Goal: Task Accomplishment & Management: Check status

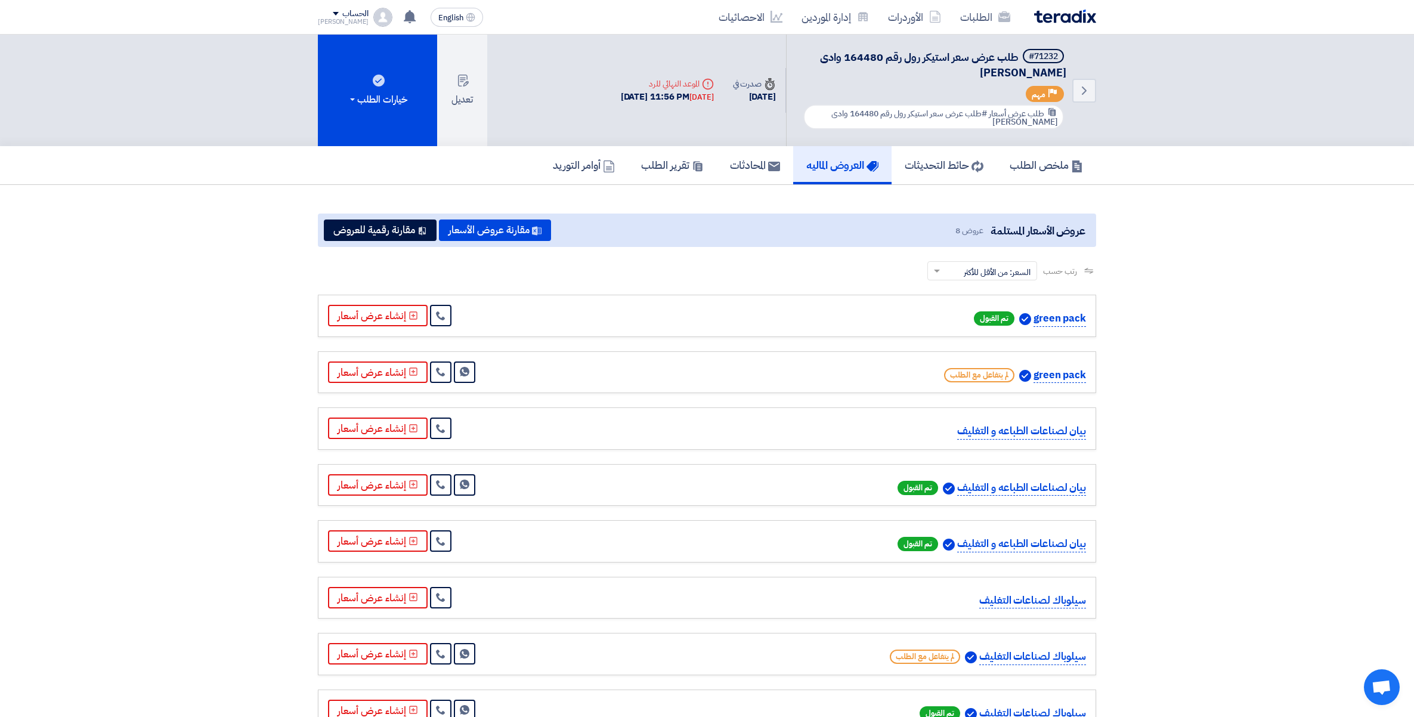
click at [1167, 264] on section "عروض الأسعار المستلمة عروض 8 مقارنة عروض الأسعار مقارنة رقمية للعروض رتب حسب رت…" at bounding box center [707, 473] width 1414 height 576
click at [982, 16] on link "الطلبات" at bounding box center [985, 17] width 69 height 28
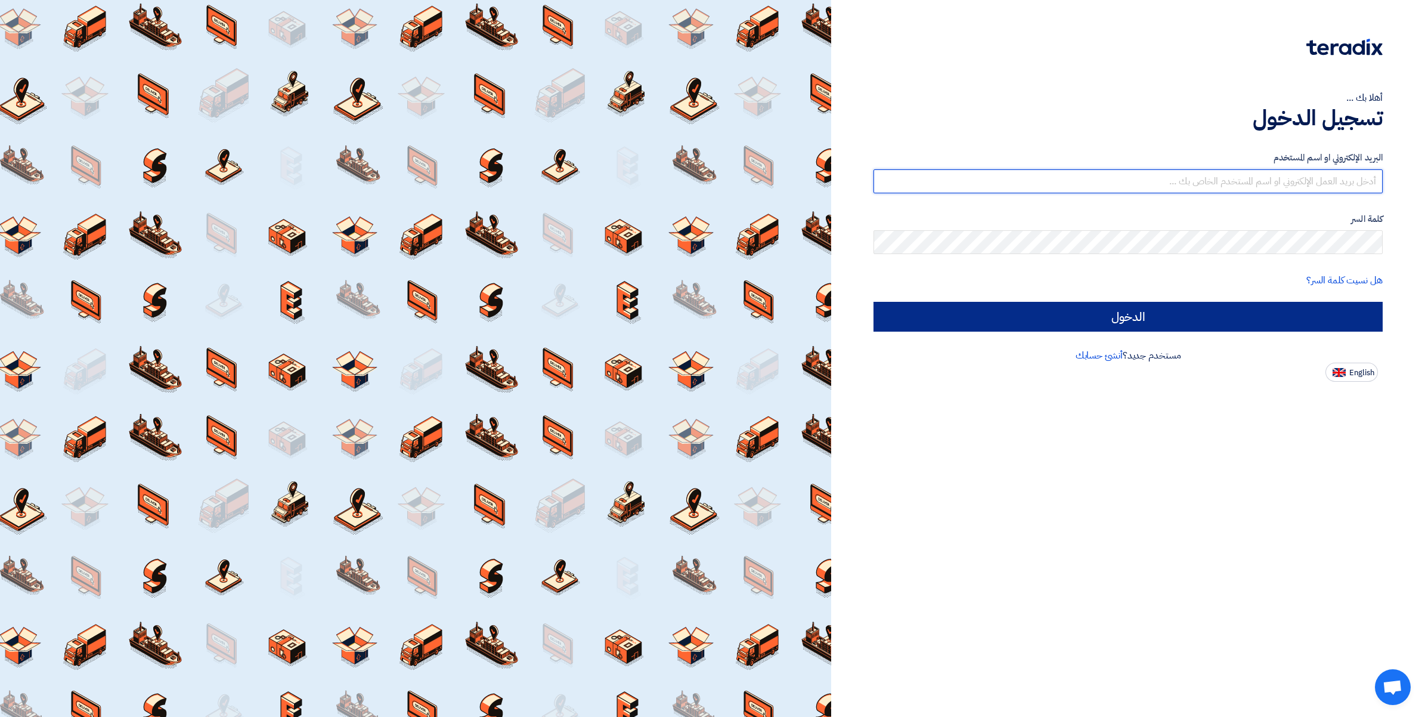
type input "[PERSON_NAME][EMAIL_ADDRESS][DOMAIN_NAME]"
click at [1091, 314] on input "الدخول" at bounding box center [1128, 317] width 509 height 30
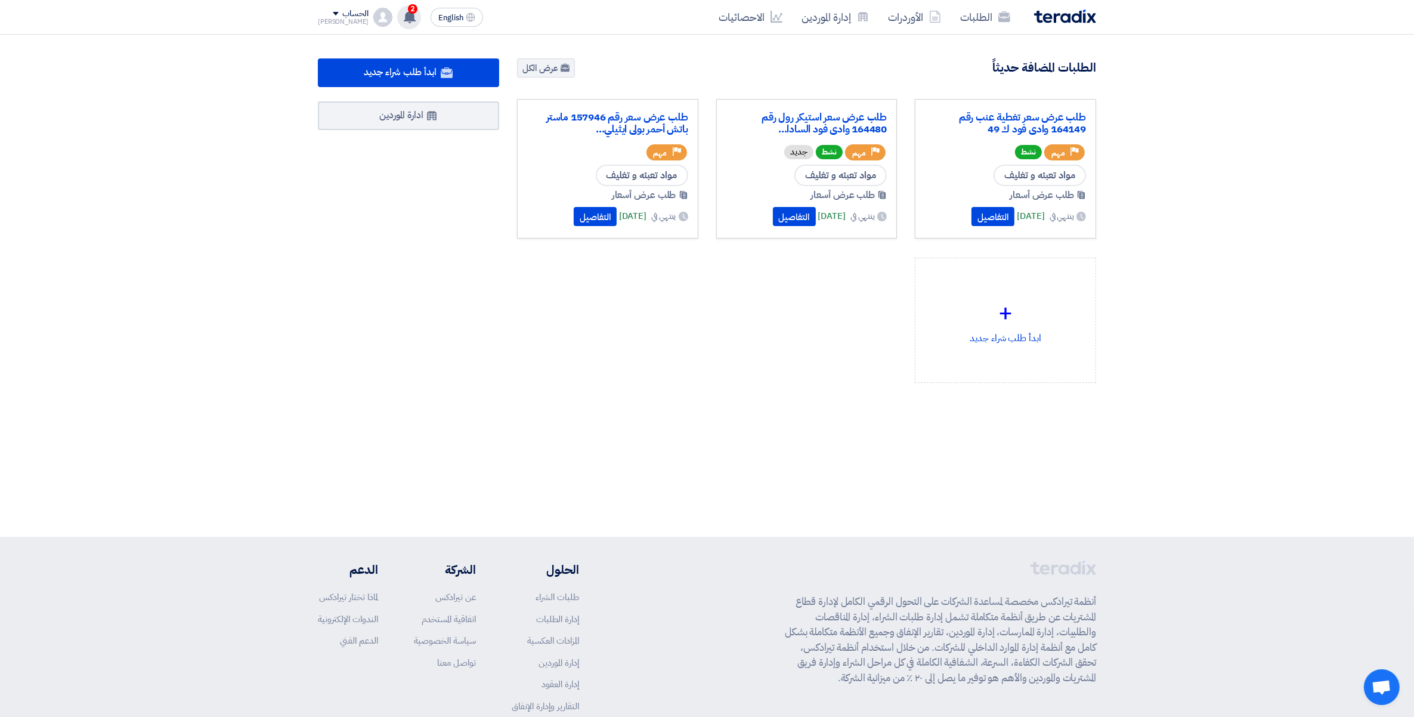
click at [408, 10] on span "2" at bounding box center [413, 9] width 10 height 10
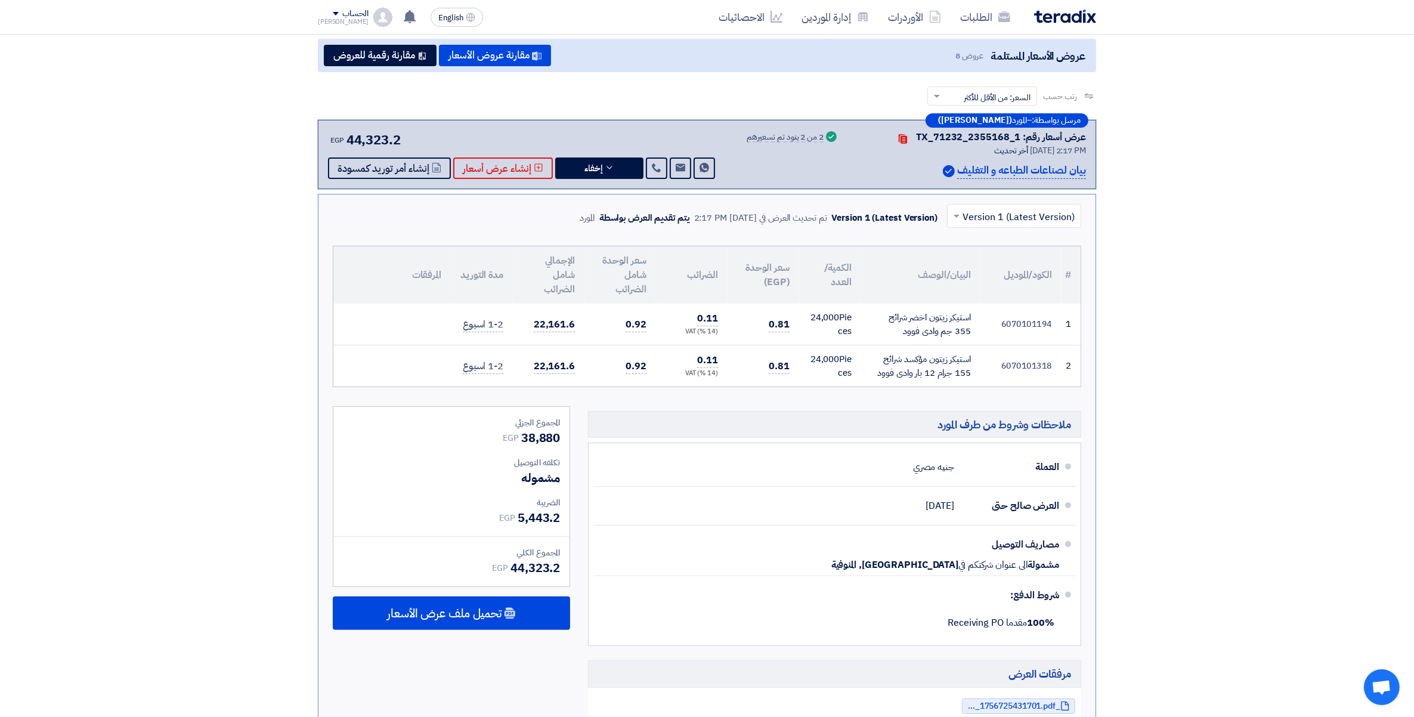
scroll to position [142, 0]
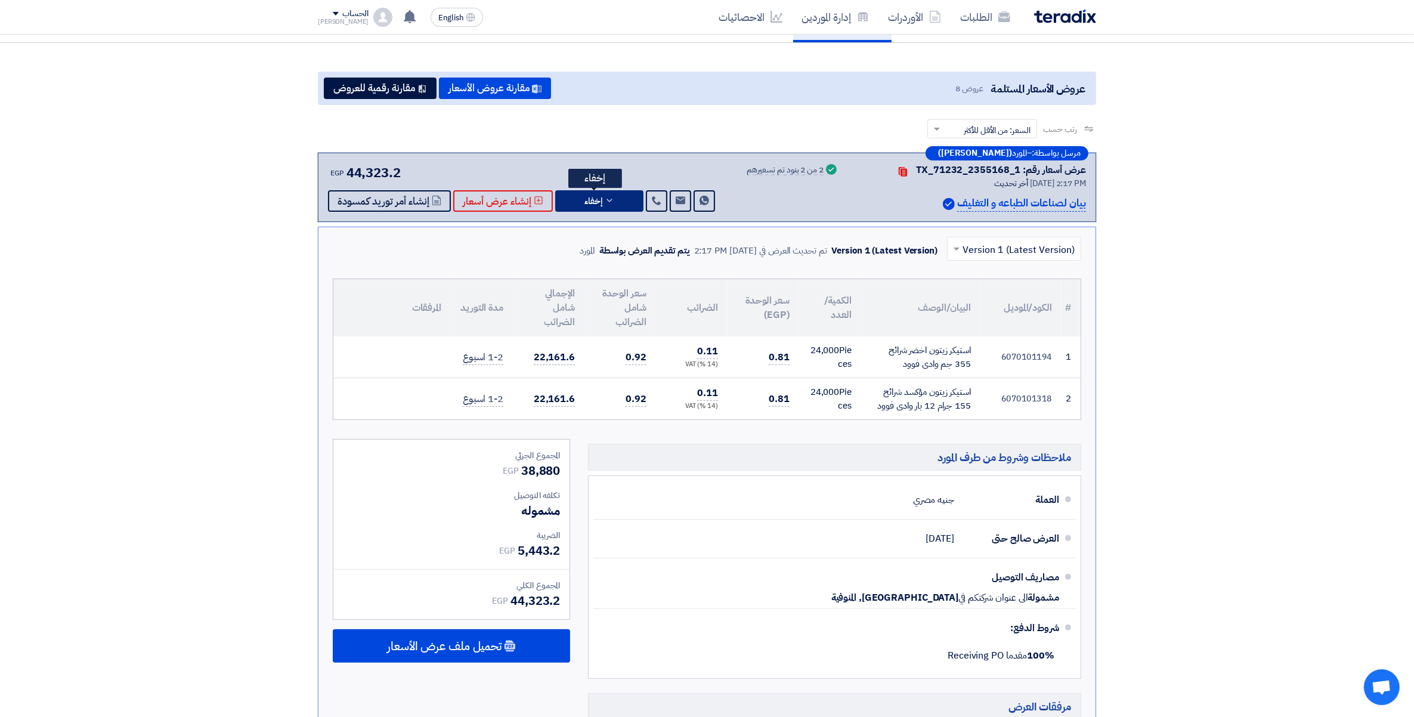
click at [605, 199] on icon at bounding box center [610, 201] width 10 height 10
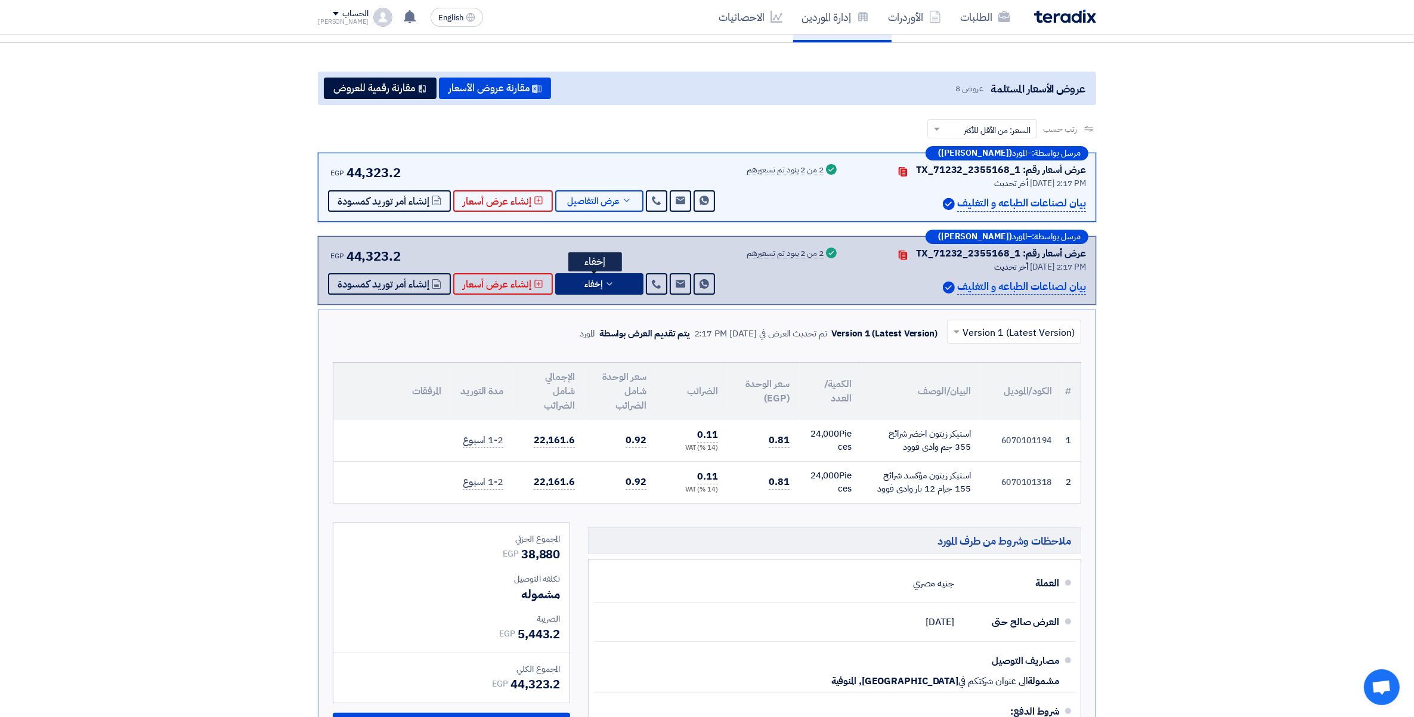
click at [616, 279] on button "إخفاء" at bounding box center [599, 283] width 88 height 21
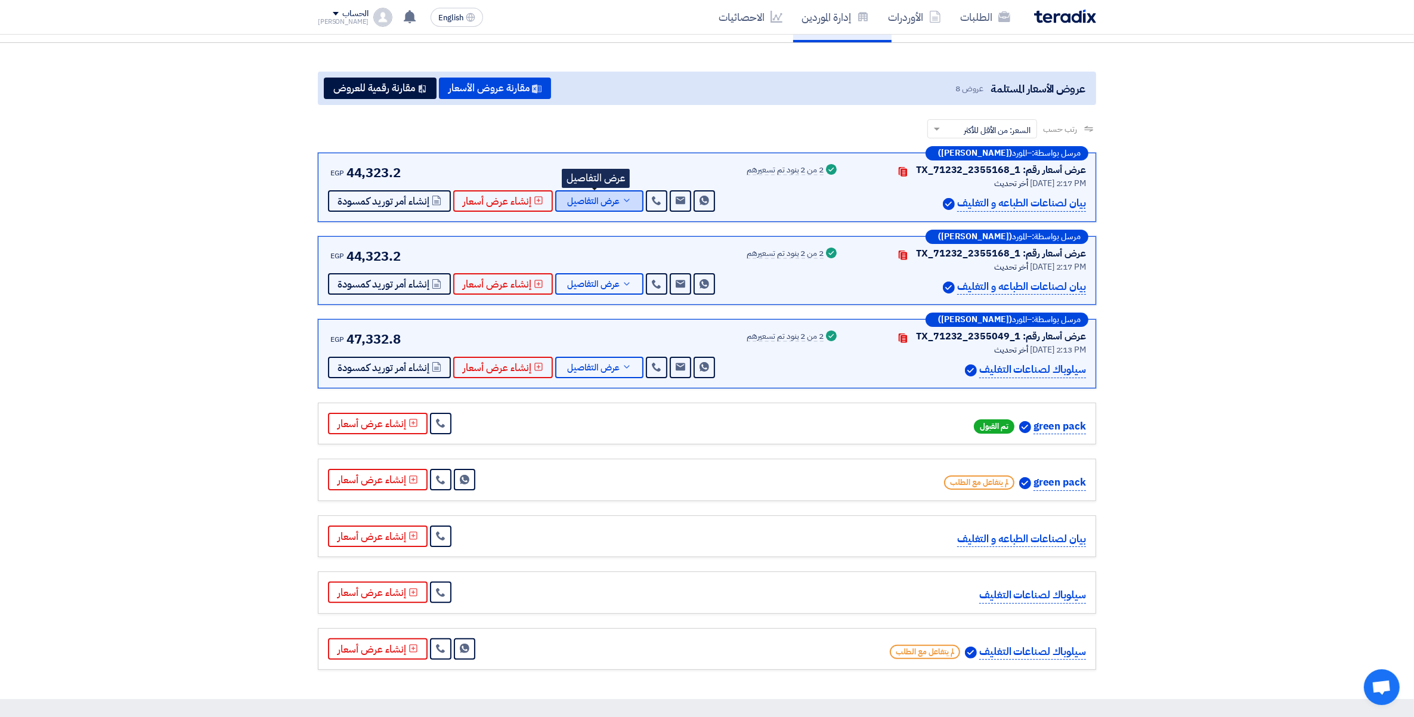
click at [623, 200] on icon at bounding box center [627, 201] width 10 height 10
